Goal: Book appointment/travel/reservation

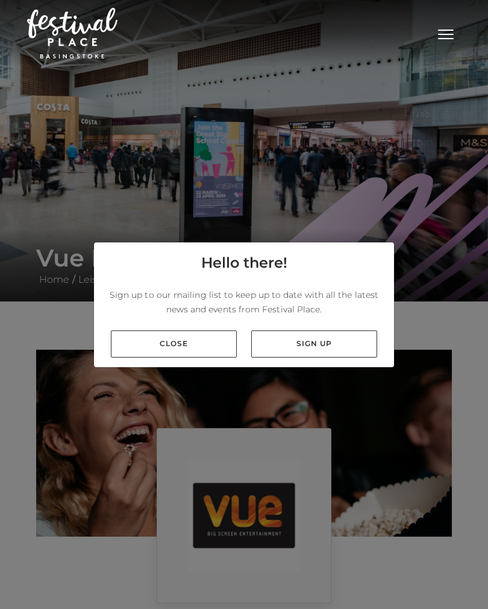
click at [175, 351] on link "Close" at bounding box center [174, 343] width 126 height 27
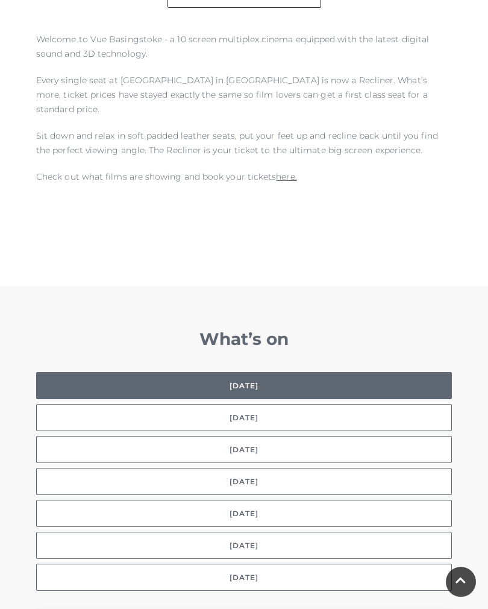
scroll to position [707, 0]
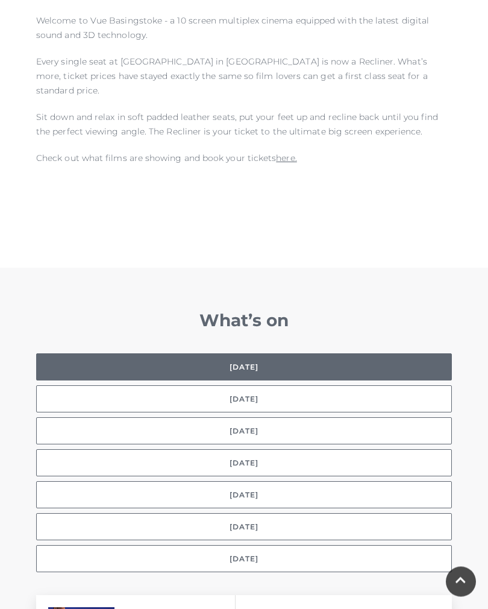
click at [234, 356] on button "Selected day Today" at bounding box center [244, 367] width 416 height 27
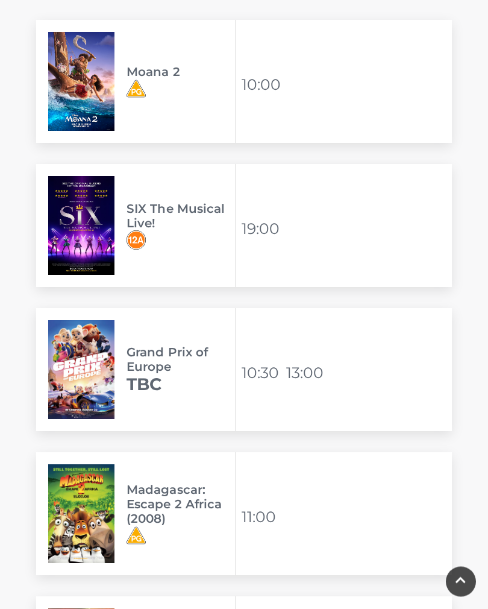
scroll to position [1283, 0]
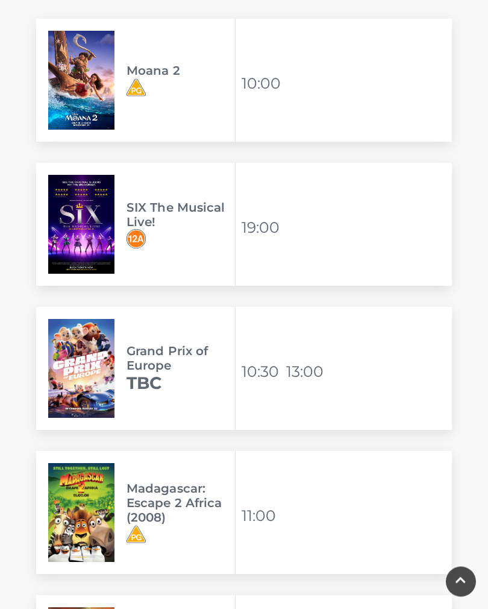
click at [83, 212] on img at bounding box center [81, 224] width 66 height 99
click at [113, 208] on img at bounding box center [81, 224] width 66 height 99
click at [156, 201] on h3 "SIX The Musical Live!" at bounding box center [181, 215] width 109 height 29
click at [237, 216] on div "SIX The Musical Live! Available viewing times 19:00" at bounding box center [244, 224] width 416 height 123
click at [78, 194] on img at bounding box center [81, 224] width 66 height 99
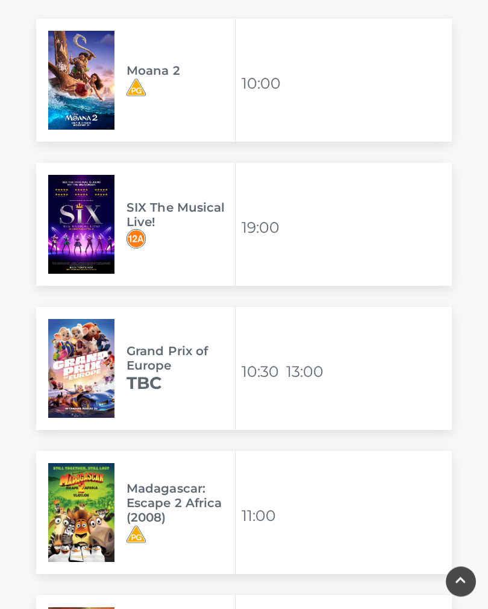
click at [90, 212] on img at bounding box center [81, 224] width 66 height 99
click at [97, 219] on img at bounding box center [81, 224] width 66 height 99
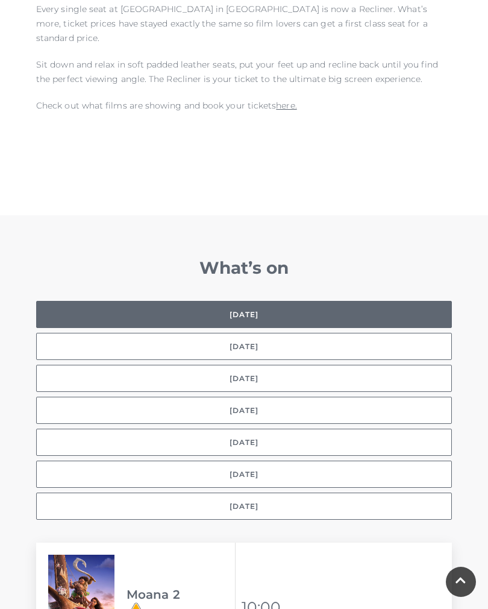
scroll to position [774, 0]
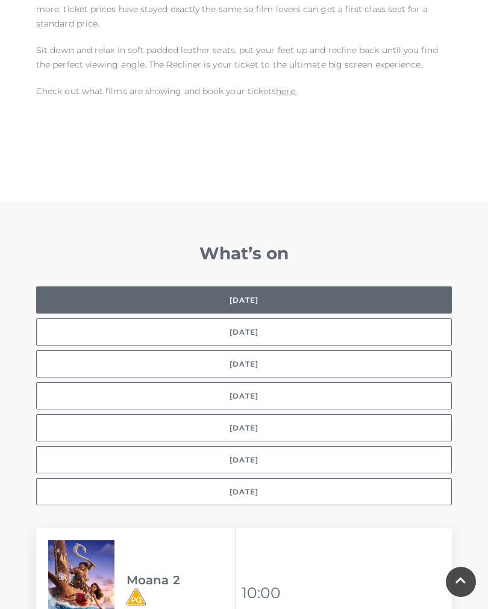
click at [229, 318] on button "Tomorrow" at bounding box center [244, 331] width 416 height 27
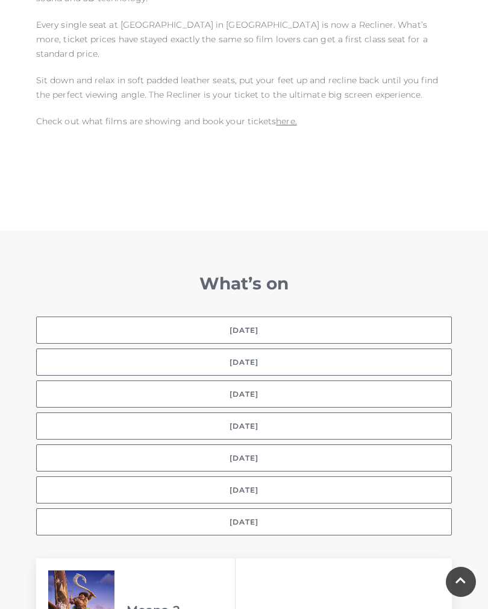
scroll to position [763, 0]
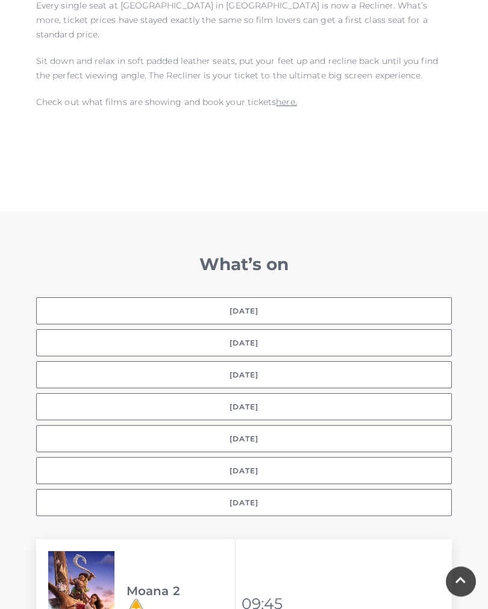
click at [220, 330] on button "Tomorrow" at bounding box center [244, 343] width 416 height 27
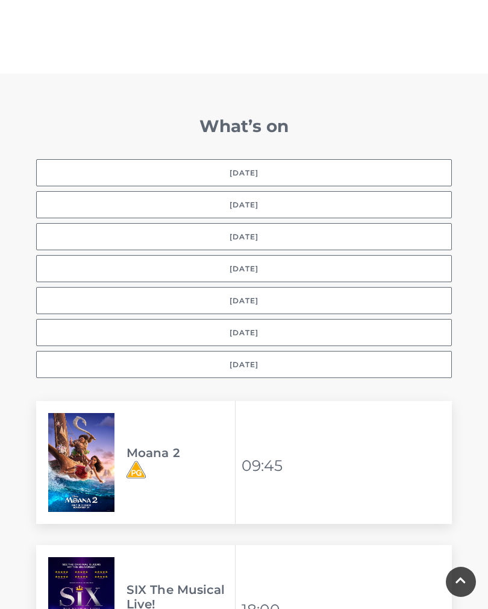
scroll to position [901, 0]
click at [87, 573] on img at bounding box center [81, 606] width 66 height 99
click at [90, 586] on img at bounding box center [81, 606] width 66 height 99
click at [99, 584] on img at bounding box center [81, 606] width 66 height 99
click at [125, 593] on div "SIX The Musical Live!" at bounding box center [136, 606] width 200 height 123
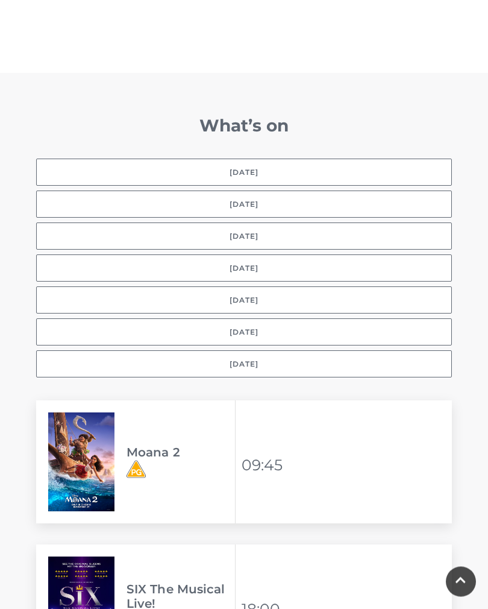
click at [157, 596] on span "SIX The Musical Live!" at bounding box center [181, 606] width 109 height 48
click at [177, 591] on h3 "SIX The Musical Live!" at bounding box center [181, 596] width 109 height 29
click at [283, 595] on li "18:00" at bounding box center [263, 609] width 42 height 29
click at [294, 598] on div "SIX The Musical Live! Available viewing times 18:00" at bounding box center [244, 606] width 416 height 123
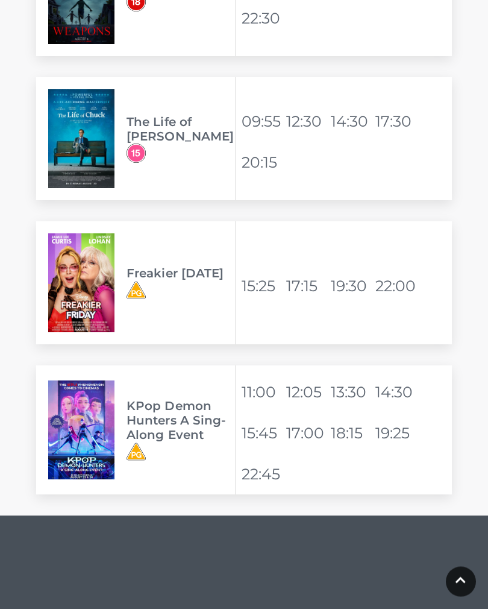
scroll to position [4087, 0]
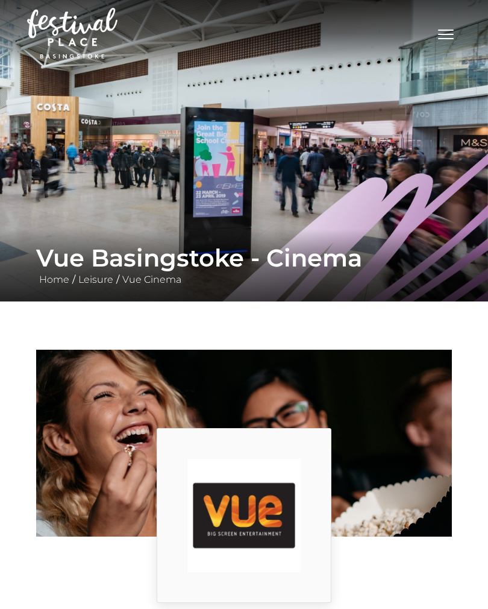
click at [54, 278] on link "Home" at bounding box center [54, 279] width 36 height 11
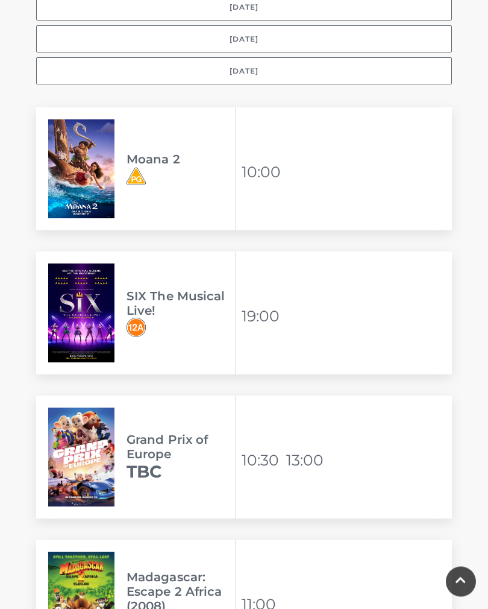
scroll to position [1195, 0]
click at [133, 296] on h3 "SIX The Musical Live!" at bounding box center [181, 303] width 109 height 29
click at [84, 295] on img at bounding box center [81, 312] width 66 height 99
click at [86, 300] on img at bounding box center [81, 312] width 66 height 99
click at [105, 303] on img at bounding box center [81, 312] width 66 height 99
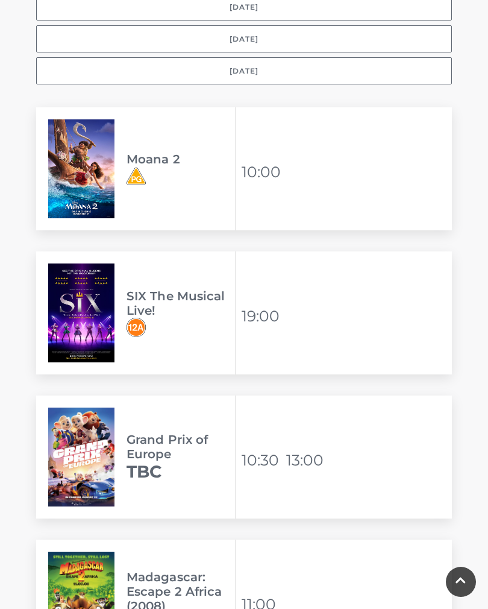
click at [113, 297] on img at bounding box center [81, 312] width 66 height 99
click at [128, 318] on img at bounding box center [136, 327] width 19 height 19
click at [110, 304] on img at bounding box center [81, 312] width 66 height 99
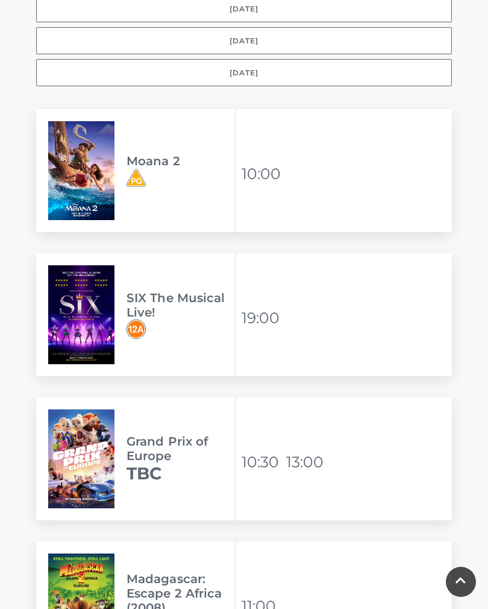
click at [112, 298] on img at bounding box center [81, 314] width 66 height 99
click at [96, 300] on img at bounding box center [81, 314] width 66 height 99
click at [148, 306] on span "SIX The Musical Live!" at bounding box center [181, 315] width 109 height 48
click at [203, 305] on span "SIX The Musical Live!" at bounding box center [181, 315] width 109 height 48
click at [273, 315] on li "19:00" at bounding box center [263, 317] width 42 height 29
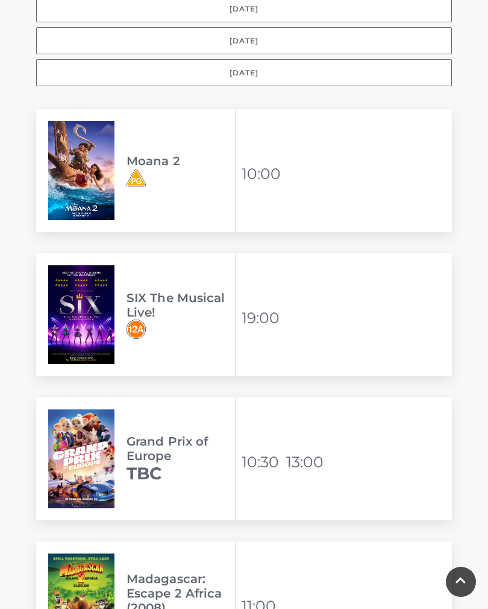
click at [315, 329] on div "SIX The Musical Live! Available viewing times 19:00" at bounding box center [244, 314] width 416 height 123
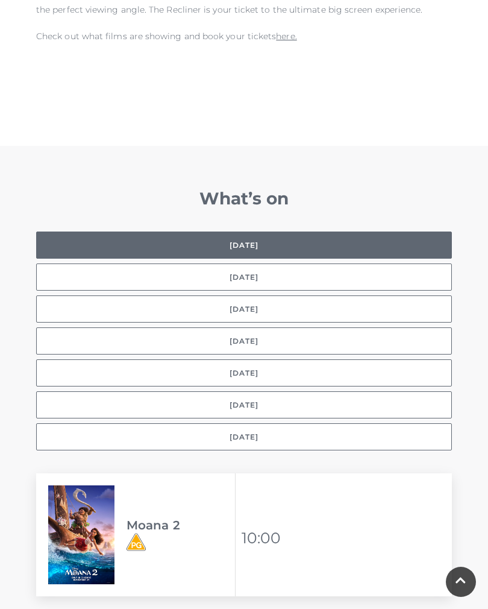
scroll to position [809, 0]
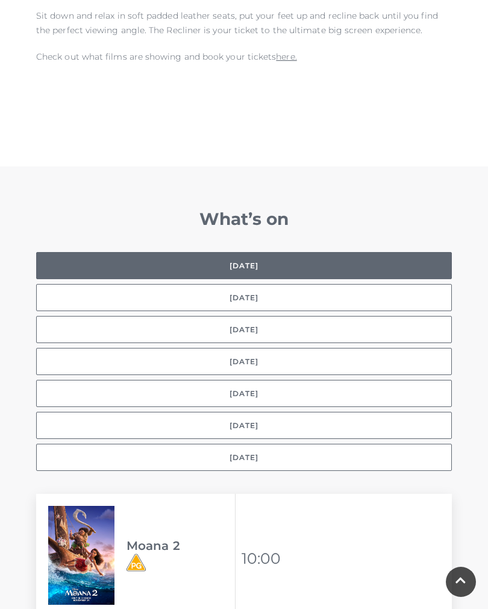
click at [226, 284] on button "Tomorrow" at bounding box center [244, 297] width 416 height 27
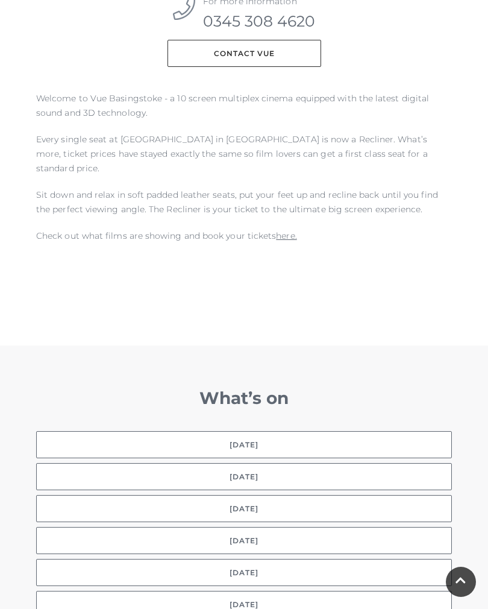
scroll to position [628, 0]
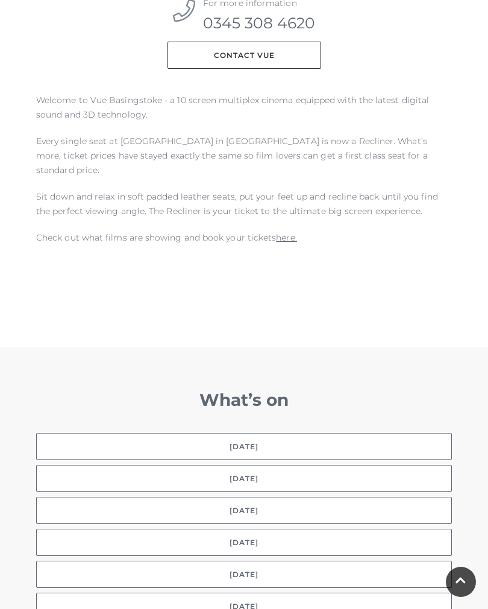
click at [283, 232] on link "here." at bounding box center [286, 237] width 20 height 11
